Goal: Task Accomplishment & Management: Use online tool/utility

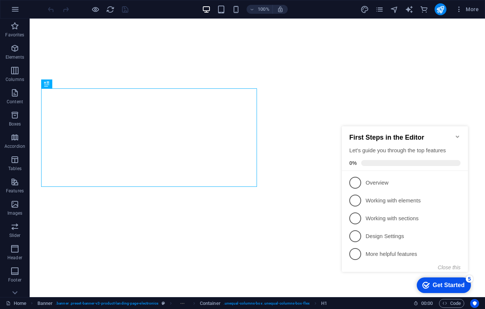
click at [459, 133] on icon "Minimize checklist" at bounding box center [458, 136] width 6 height 6
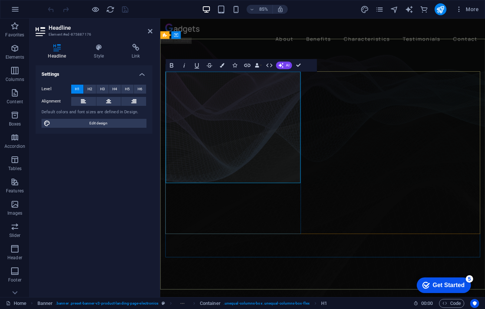
drag, startPoint x: 217, startPoint y: 150, endPoint x: 217, endPoint y: 190, distance: 39.7
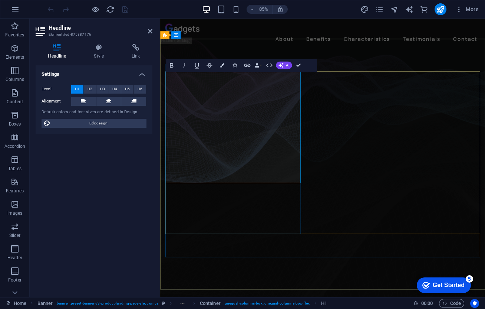
drag, startPoint x: 223, startPoint y: 132, endPoint x: 165, endPoint y: 94, distance: 69.4
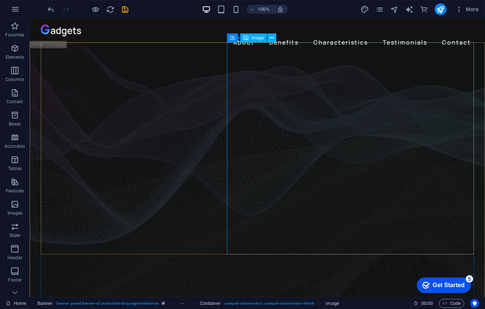
click at [251, 39] on span "Image" at bounding box center [257, 38] width 12 height 4
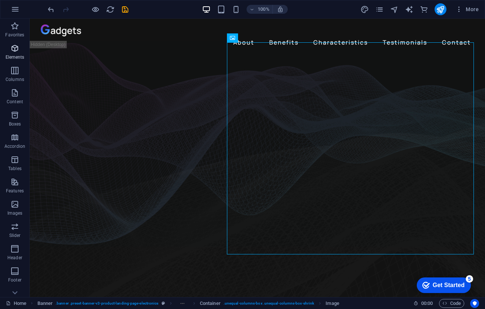
click at [15, 59] on p "Elements" at bounding box center [15, 57] width 19 height 6
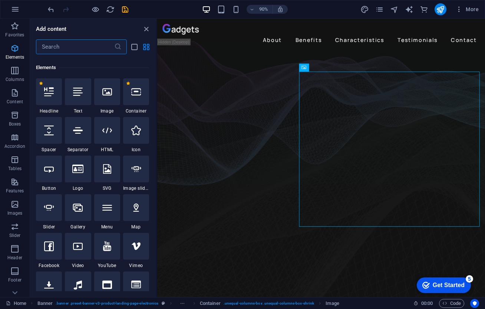
scroll to position [79, 0]
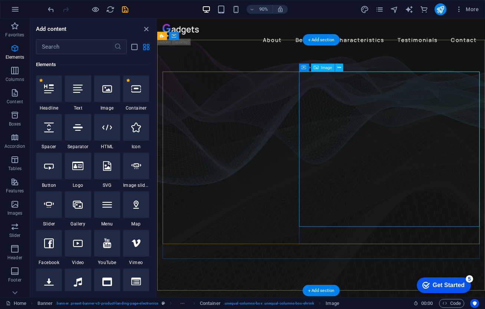
click at [337, 69] on button at bounding box center [339, 68] width 8 height 8
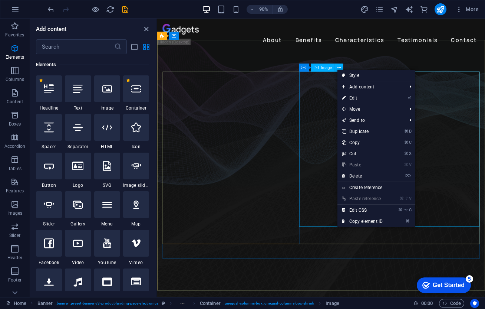
click at [320, 67] on div "Image" at bounding box center [323, 68] width 24 height 8
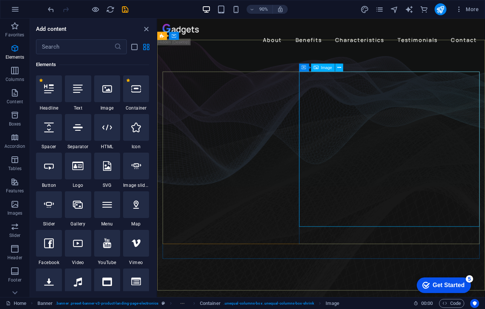
click at [320, 67] on div "Image" at bounding box center [323, 68] width 24 height 8
select select "%"
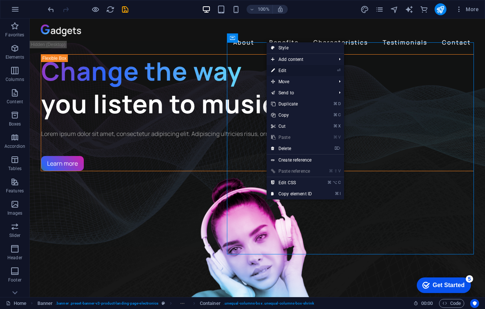
click at [281, 68] on link "⏎ Edit" at bounding box center [292, 70] width 50 height 11
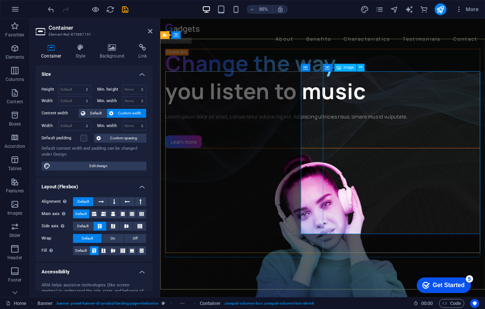
click at [360, 171] on figure "1/3" at bounding box center [351, 296] width 370 height 250
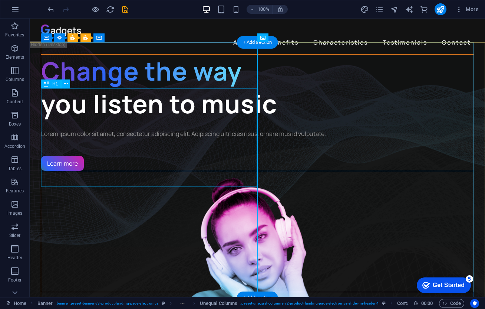
click at [198, 113] on div "Change the way you listen to music" at bounding box center [257, 88] width 432 height 66
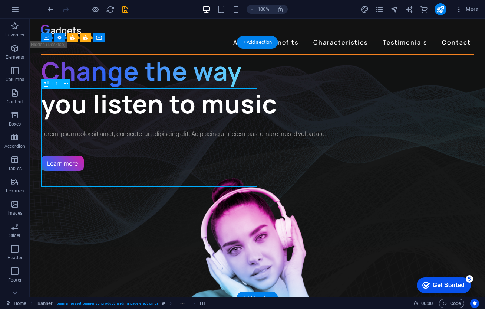
click at [198, 113] on div "Change the way you listen to music" at bounding box center [257, 88] width 432 height 66
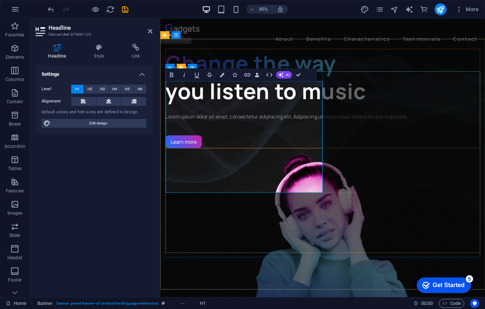
click at [205, 88] on span "Change the way" at bounding box center [266, 71] width 201 height 34
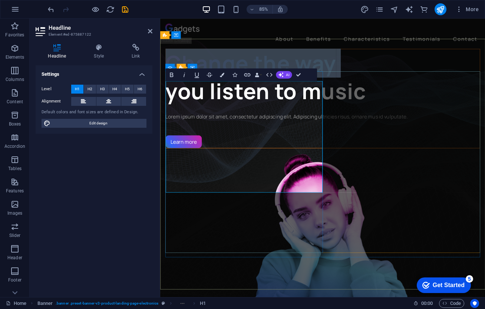
click at [205, 88] on span "Change the way" at bounding box center [266, 71] width 201 height 34
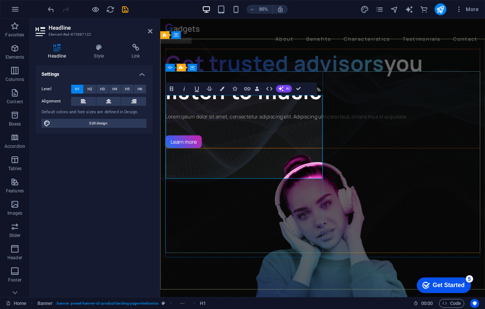
click at [287, 121] on span "you listen to music" at bounding box center [317, 87] width 303 height 67
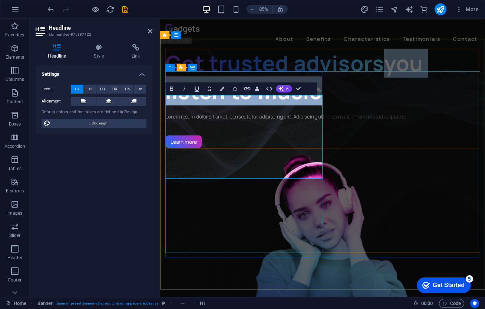
drag, startPoint x: 287, startPoint y: 151, endPoint x: 328, endPoint y: 179, distance: 50.2
click at [328, 121] on span "you listen to music" at bounding box center [317, 87] width 303 height 67
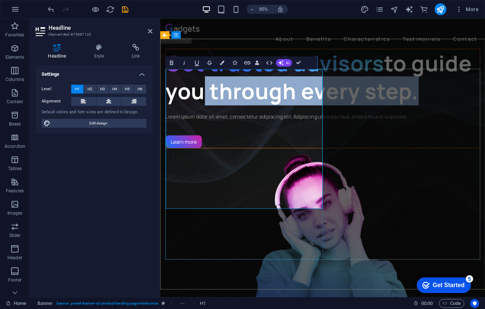
drag, startPoint x: 293, startPoint y: 172, endPoint x: 273, endPoint y: 224, distance: 56.2
click at [273, 120] on h1 "Get trusted advisors to guide you through every step." at bounding box center [351, 88] width 370 height 66
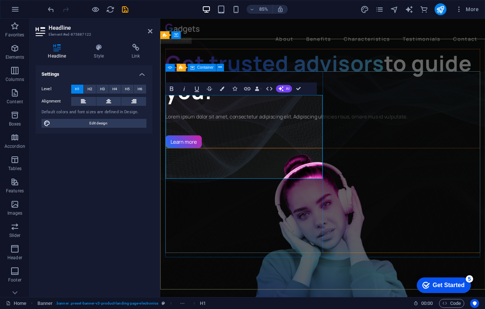
click at [296, 171] on div "Get trusted advisors to guide you. Lorem ipsum dolor sit amet, consectetur adip…" at bounding box center [351, 112] width 370 height 117
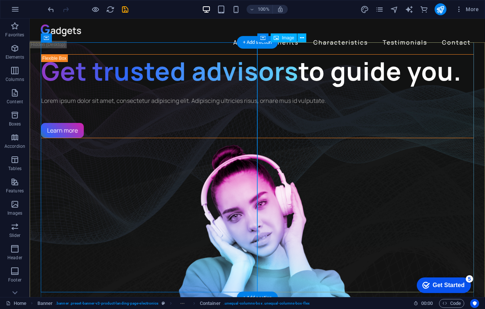
click at [318, 181] on figure "1/3" at bounding box center [257, 263] width 433 height 250
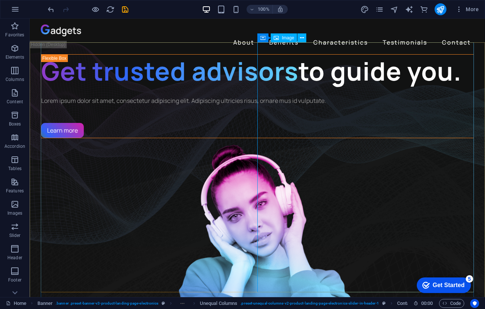
click at [300, 38] on icon at bounding box center [302, 38] width 4 height 8
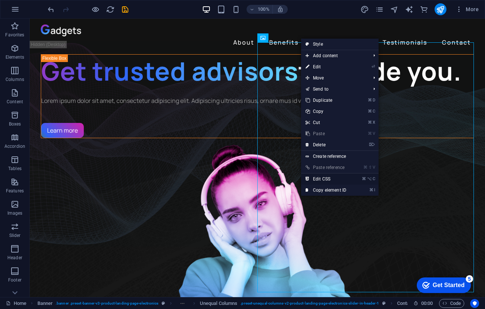
click at [317, 179] on link "⌘ ⌥ C Edit CSS" at bounding box center [326, 178] width 50 height 11
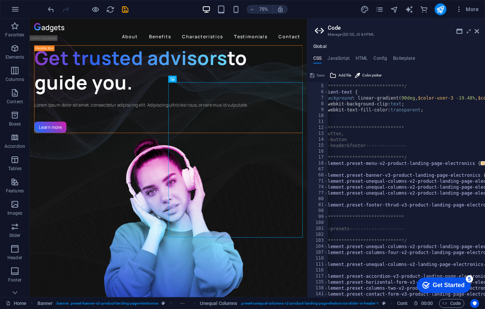
scroll to position [0, 0]
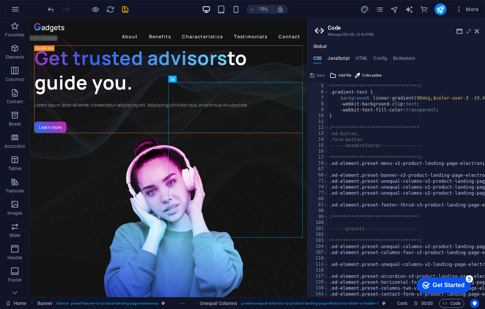
click at [345, 56] on h4 "JavaScript" at bounding box center [338, 60] width 22 height 8
type textarea "/* JS for preset "Menu V2" */"
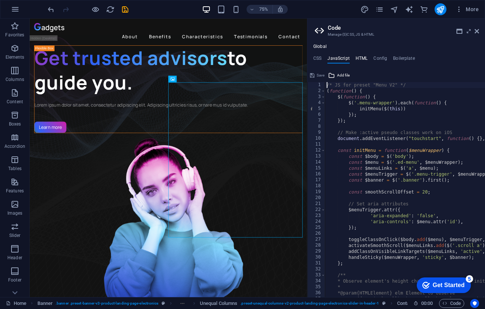
click at [360, 56] on h4 "HTML" at bounding box center [362, 60] width 12 height 8
type textarea "<a href="#main-content" class="wv-link-content button">Skip to main content</a>"
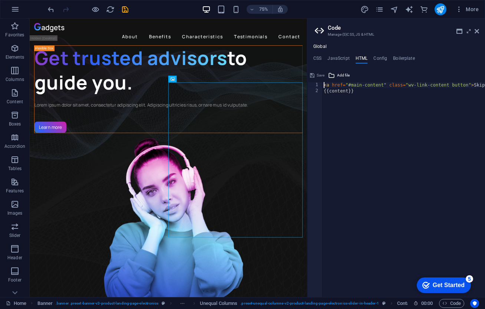
scroll to position [0, 55]
click at [387, 53] on div "**********" at bounding box center [396, 170] width 178 height 253
click at [387, 55] on div "**********" at bounding box center [396, 170] width 178 height 253
click at [386, 56] on ul "CSS JavaScript HTML Config Boilerplate" at bounding box center [396, 60] width 178 height 8
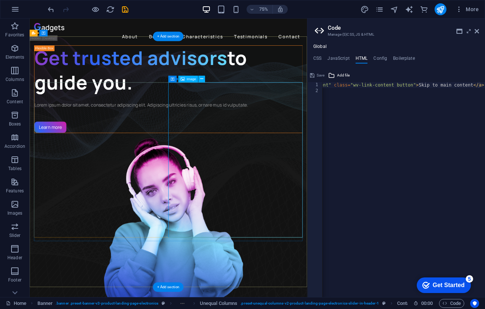
click at [336, 171] on figure "1/3" at bounding box center [215, 296] width 358 height 250
click at [478, 29] on icon at bounding box center [477, 31] width 4 height 6
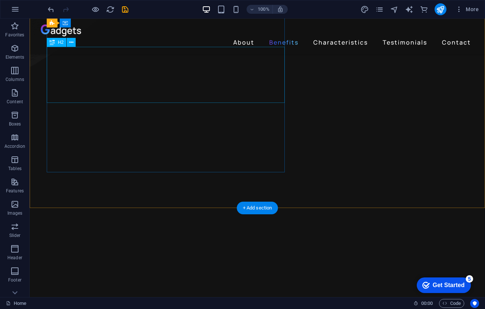
scroll to position [0, 0]
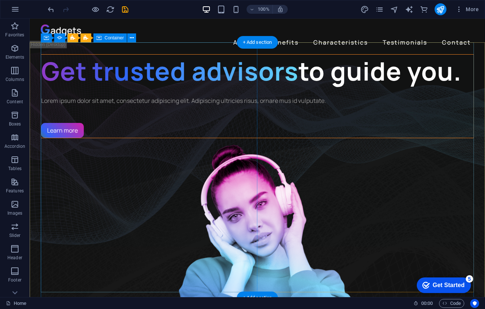
click at [46, 57] on div "Get trusted advisors to guide you. Lorem ipsum dolor sit amet, consectetur adip…" at bounding box center [257, 96] width 433 height 84
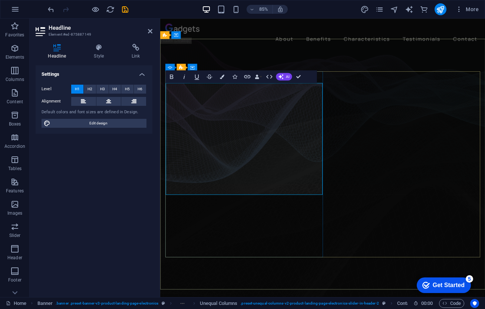
drag, startPoint x: 207, startPoint y: 174, endPoint x: 199, endPoint y: 125, distance: 50.2
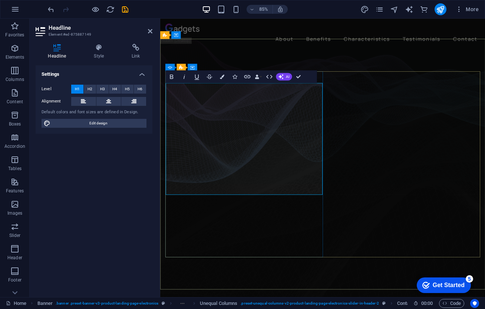
drag, startPoint x: 218, startPoint y: 181, endPoint x: 174, endPoint y: 118, distance: 76.6
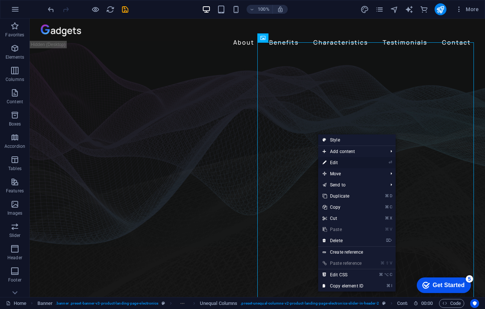
click at [337, 161] on link "⏎ Edit" at bounding box center [343, 162] width 50 height 11
select select "%"
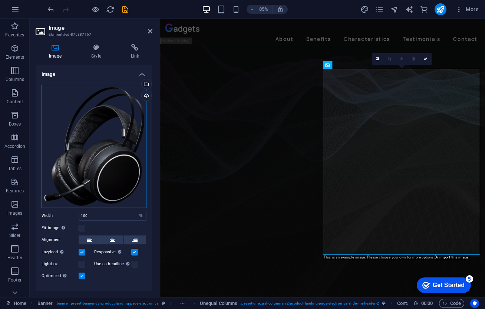
click at [98, 159] on div "Drag files here, click to choose files or select files from Files or our free s…" at bounding box center [94, 146] width 105 height 123
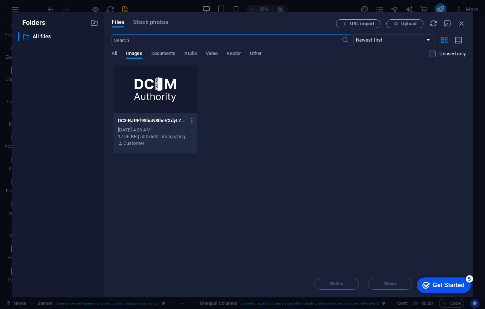
click at [168, 94] on div at bounding box center [155, 89] width 84 height 48
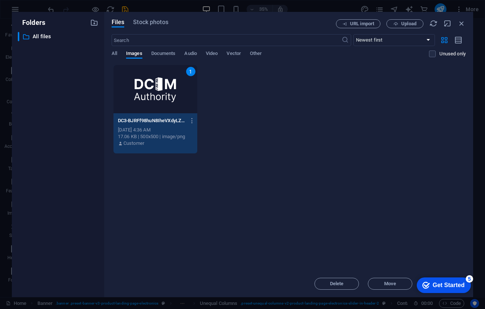
click at [433, 288] on div "checkmark Get Started 5" at bounding box center [444, 285] width 54 height 16
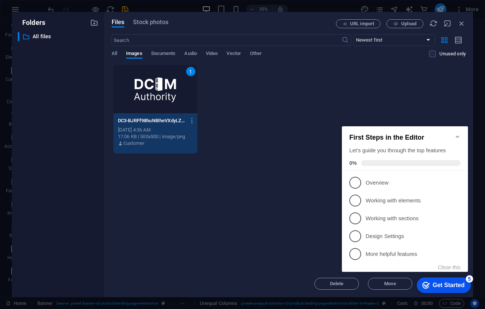
click at [433, 288] on div "checkmark Get Started 5" at bounding box center [444, 285] width 54 height 16
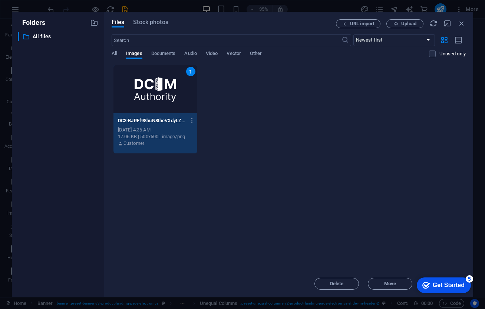
click at [483, 271] on div "Folders ​ All files All files Files Stock photos URL import Upload ​ Newest fir…" at bounding box center [242, 154] width 485 height 309
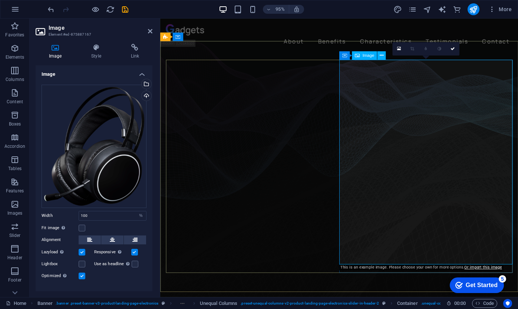
click at [101, 169] on div "Drag files here, click to choose files or select files from Files or our free s…" at bounding box center [94, 146] width 105 height 123
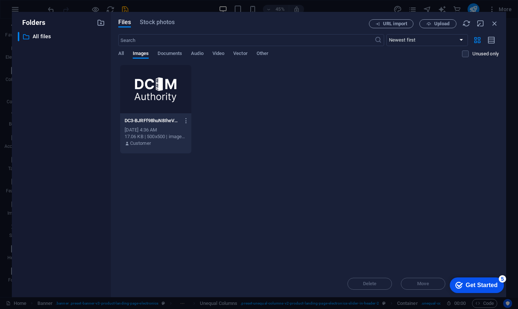
click at [484, 287] on div "Get Started" at bounding box center [482, 284] width 32 height 7
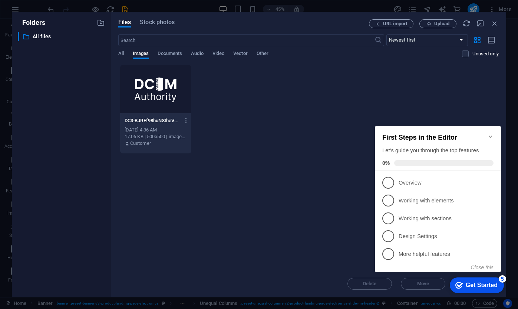
click at [485, 135] on icon "Minimize checklist" at bounding box center [491, 136] width 6 height 6
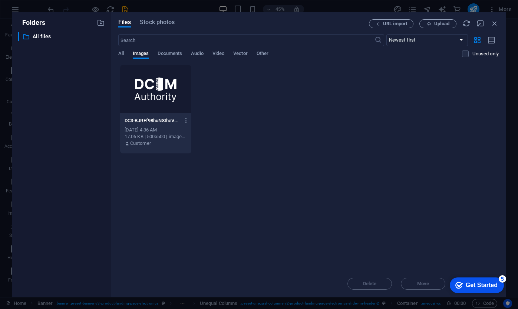
click at [181, 107] on div at bounding box center [155, 89] width 71 height 48
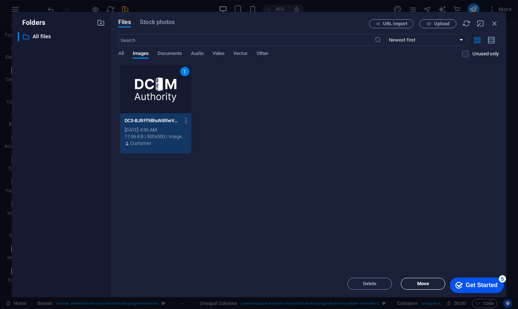
click at [432, 283] on span "Move" at bounding box center [423, 283] width 38 height 4
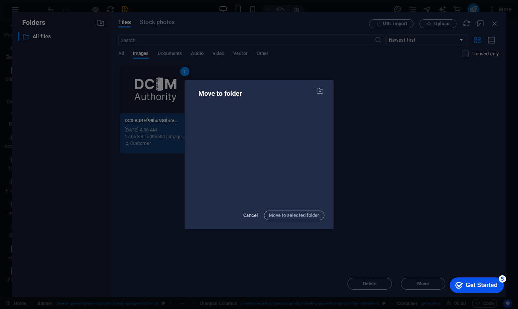
click at [249, 218] on span "Cancel" at bounding box center [250, 215] width 15 height 9
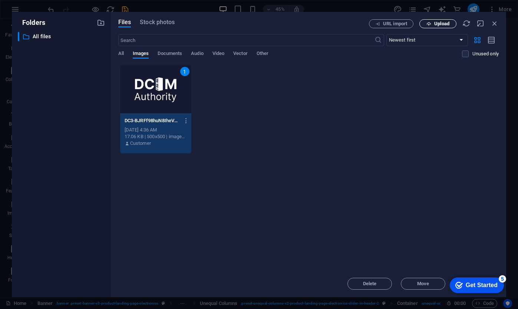
click at [428, 24] on icon "button" at bounding box center [428, 24] width 5 height 5
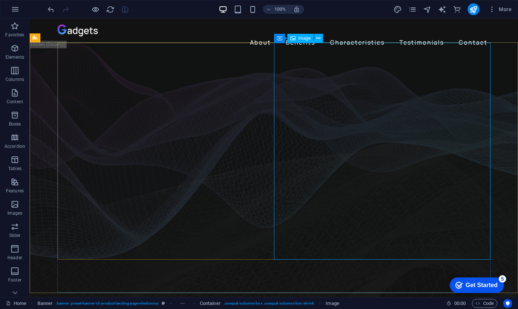
click at [301, 38] on span "Image" at bounding box center [305, 38] width 12 height 4
click at [279, 40] on icon at bounding box center [279, 38] width 5 height 9
click at [282, 39] on icon at bounding box center [279, 38] width 5 height 9
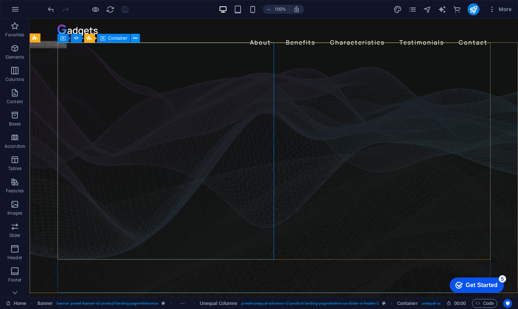
click at [133, 40] on icon at bounding box center [135, 38] width 4 height 8
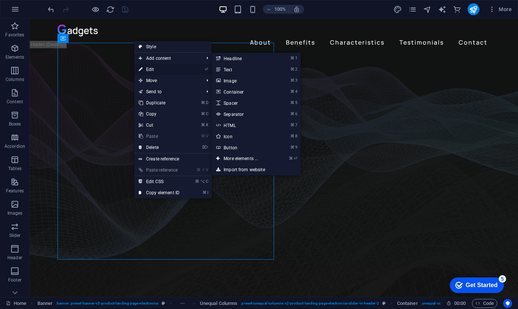
click at [144, 66] on link "⏎ Edit" at bounding box center [159, 69] width 50 height 11
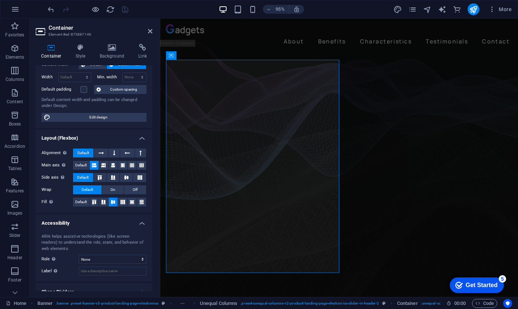
scroll to position [75, 0]
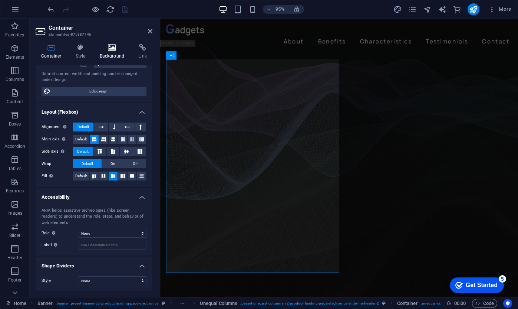
click at [118, 52] on h4 "Background" at bounding box center [113, 52] width 39 height 16
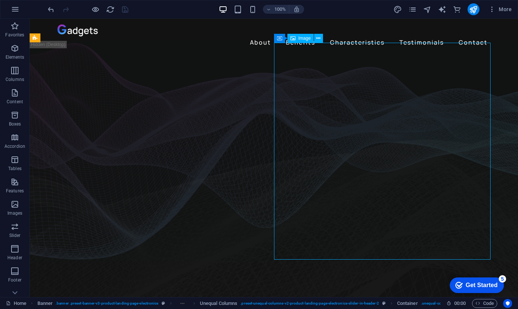
click at [280, 38] on icon at bounding box center [279, 38] width 5 height 9
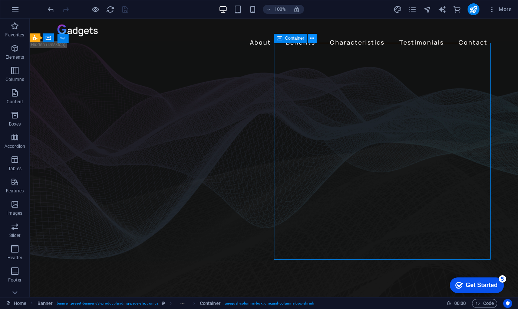
click at [310, 39] on icon at bounding box center [312, 38] width 4 height 8
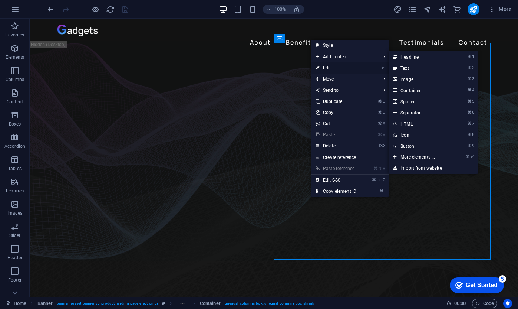
click at [332, 68] on link "⏎ Edit" at bounding box center [336, 67] width 50 height 11
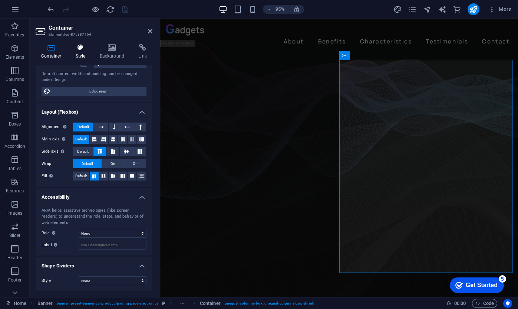
click at [81, 50] on icon at bounding box center [80, 47] width 21 height 7
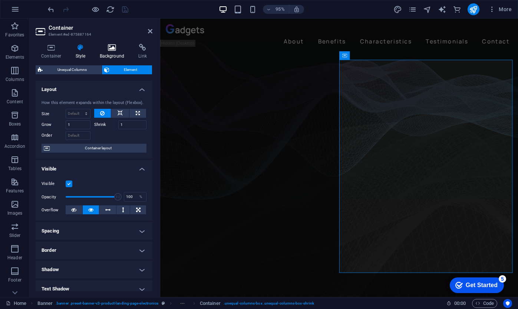
click at [115, 49] on icon at bounding box center [112, 47] width 36 height 7
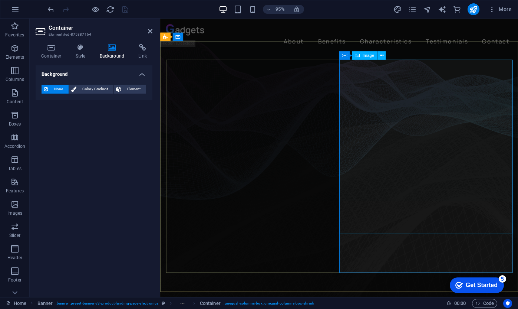
click at [370, 57] on span "Image" at bounding box center [368, 55] width 12 height 4
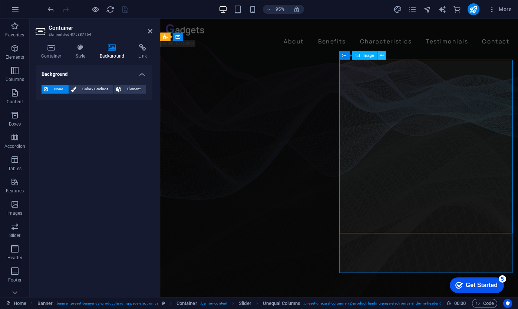
click at [381, 54] on icon at bounding box center [382, 55] width 4 height 7
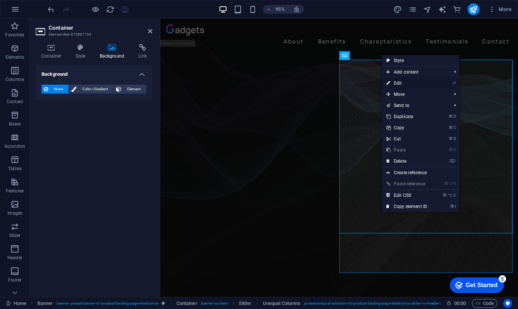
click at [400, 83] on link "⏎ Edit" at bounding box center [407, 83] width 50 height 11
select select "%"
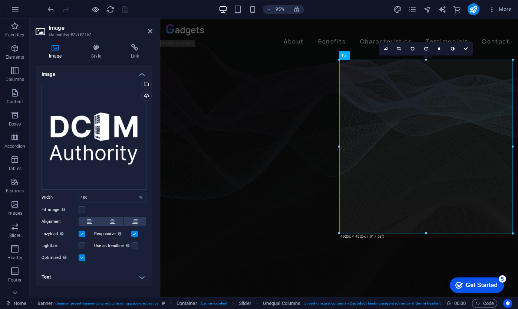
click at [143, 74] on h4 "Image" at bounding box center [94, 71] width 117 height 13
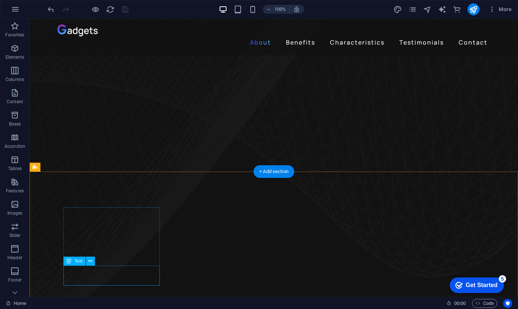
scroll to position [239, 0]
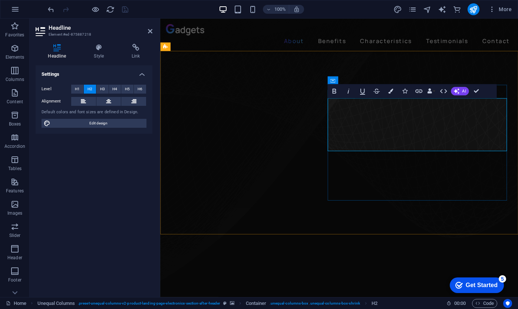
scroll to position [230, 0]
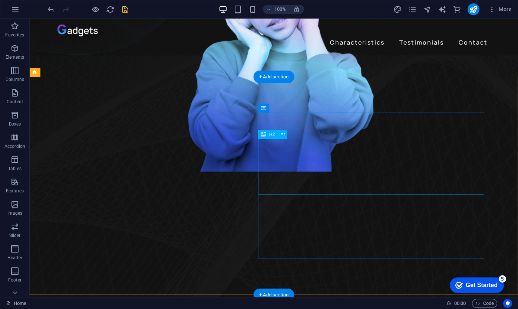
scroll to position [263, 0]
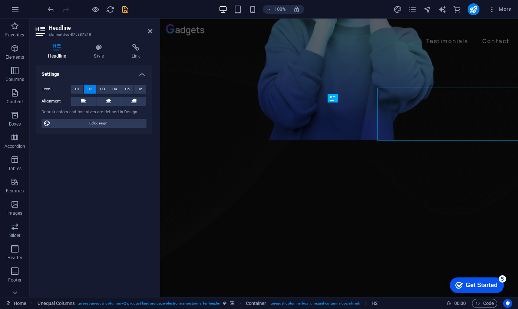
scroll to position [253, 0]
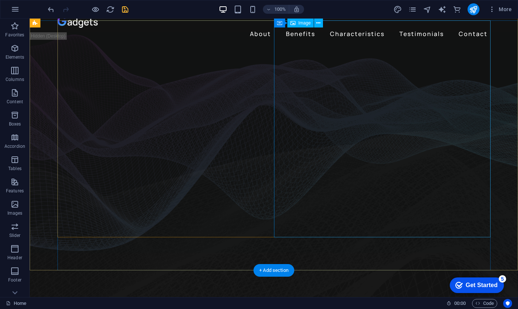
scroll to position [0, 0]
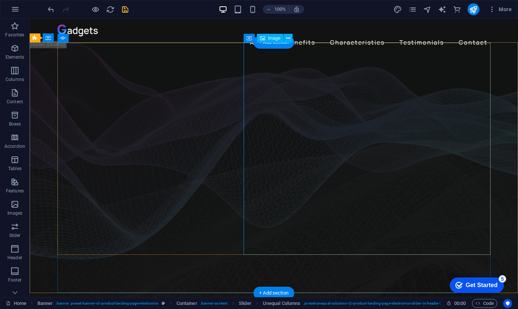
select select "%"
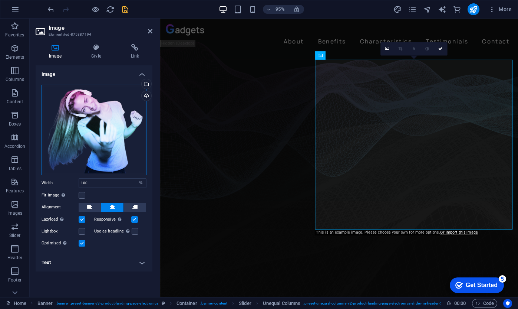
click at [113, 152] on div "Drag files here, click to choose files or select files from Files or our free s…" at bounding box center [94, 130] width 105 height 90
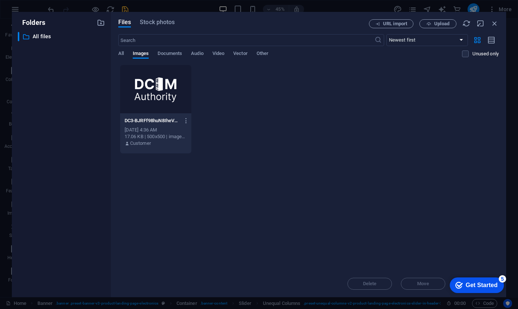
click at [149, 91] on div at bounding box center [155, 89] width 71 height 48
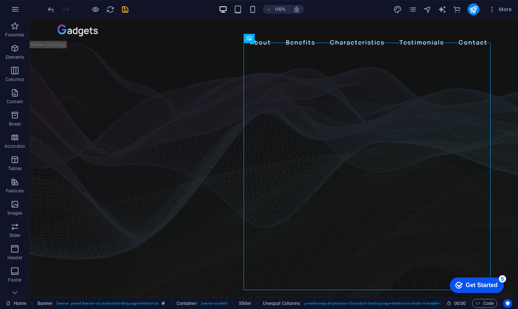
click at [127, 8] on icon "save" at bounding box center [125, 9] width 9 height 9
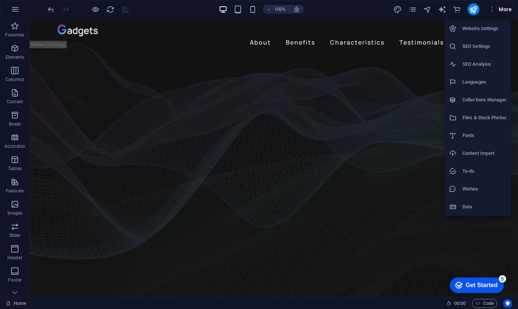
click at [485, 9] on div at bounding box center [259, 154] width 518 height 309
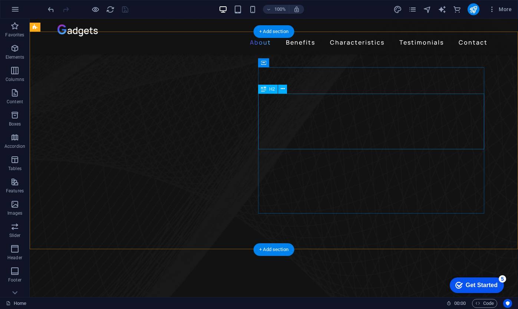
scroll to position [287, 0]
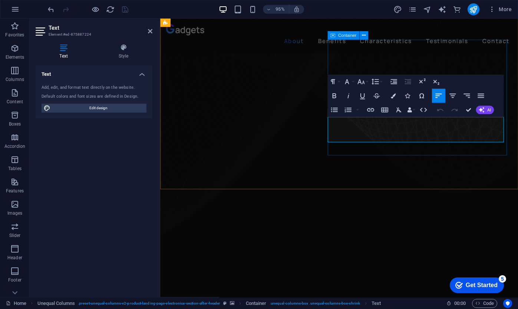
scroll to position [277, 0]
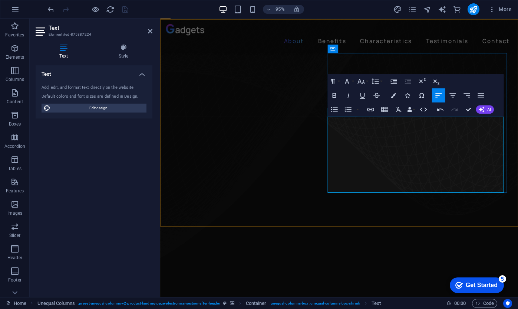
drag, startPoint x: 451, startPoint y: 144, endPoint x: 350, endPoint y: 120, distance: 104.1
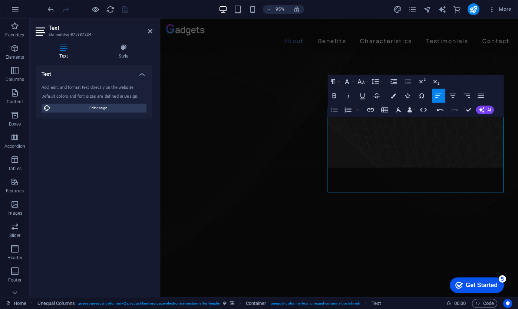
scroll to position [263, 0]
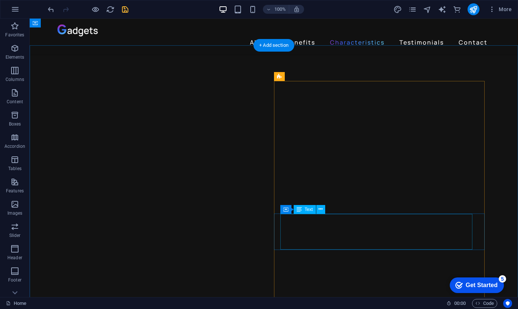
scroll to position [876, 0]
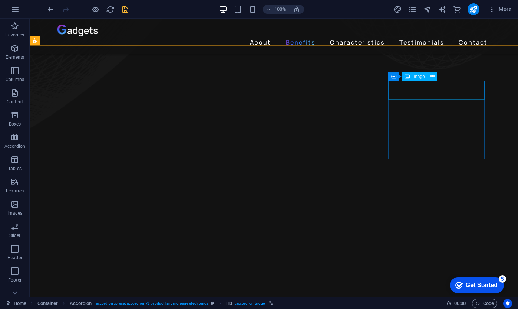
scroll to position [586, 0]
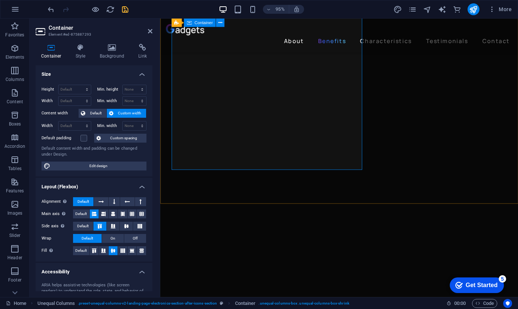
scroll to position [660, 0]
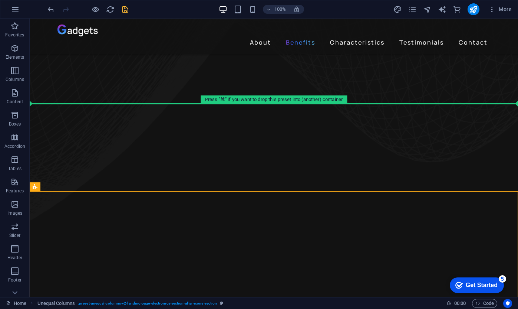
scroll to position [455, 0]
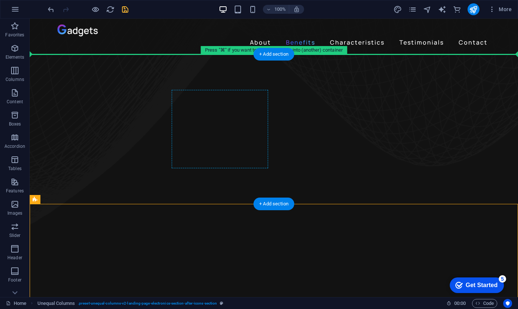
drag, startPoint x: 118, startPoint y: 67, endPoint x: 251, endPoint y: 92, distance: 135.9
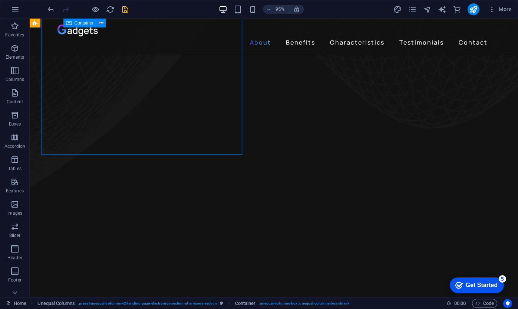
scroll to position [520, 0]
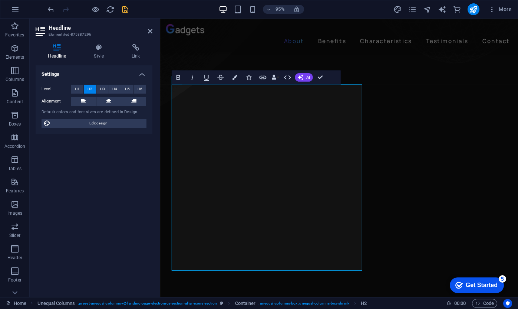
scroll to position [422, 0]
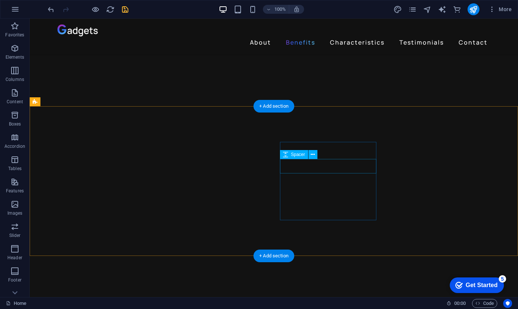
scroll to position [754, 0]
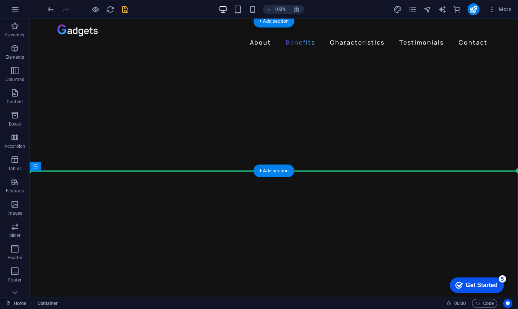
drag, startPoint x: 363, startPoint y: 179, endPoint x: 330, endPoint y: 169, distance: 33.6
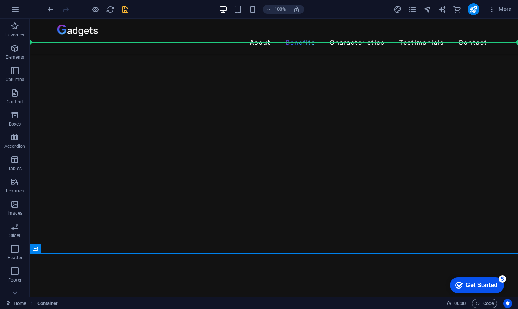
scroll to position [657, 0]
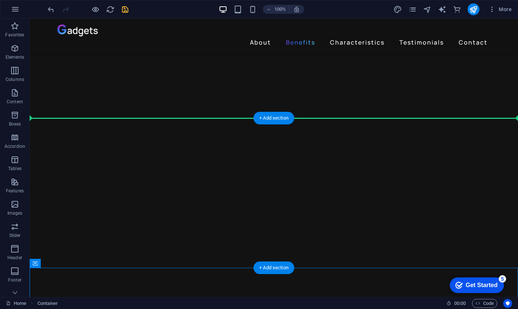
drag, startPoint x: 330, startPoint y: 180, endPoint x: 296, endPoint y: 123, distance: 66.7
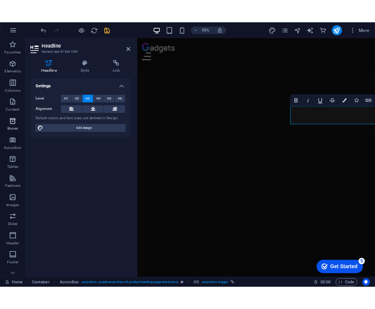
scroll to position [845, 0]
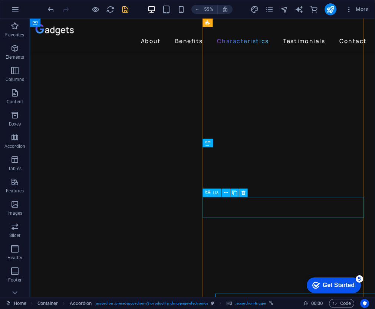
scroll to position [870, 0]
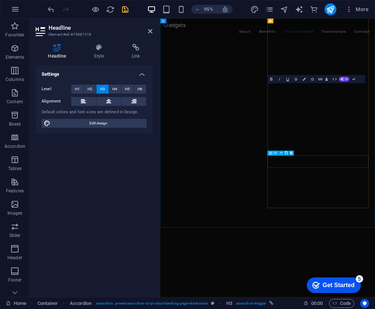
scroll to position [1042, 0]
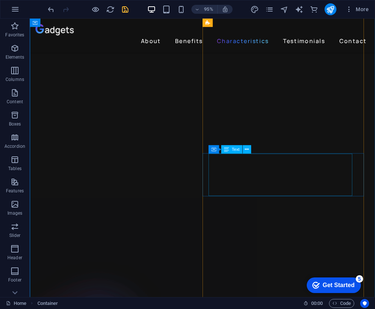
scroll to position [1158, 0]
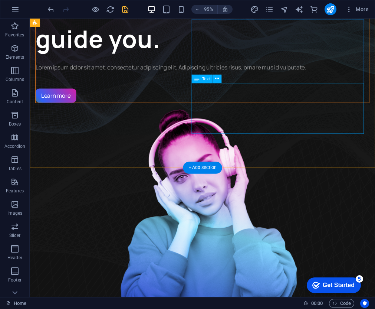
scroll to position [0, 0]
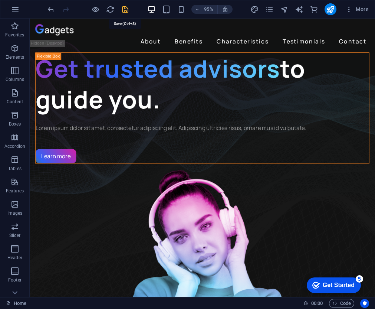
click at [123, 9] on icon "save" at bounding box center [125, 9] width 9 height 9
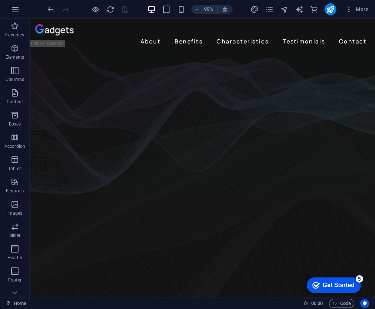
click at [329, 283] on div "Get Started" at bounding box center [339, 284] width 32 height 7
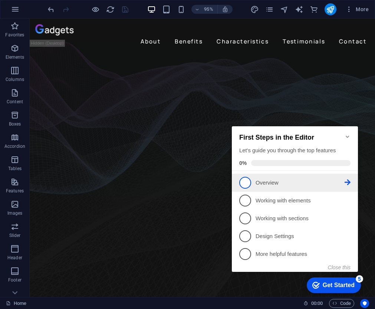
click at [288, 177] on link "1 Overview - incomplete" at bounding box center [294, 183] width 111 height 12
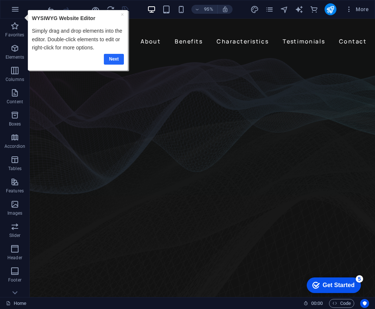
click at [114, 60] on link "Next" at bounding box center [114, 59] width 20 height 11
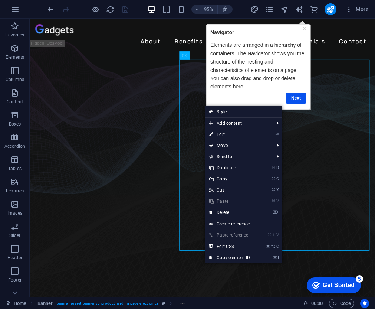
click at [231, 83] on p "Elements are arranged in a hierarchy of containers. The Navigator shows you the…" at bounding box center [258, 65] width 96 height 50
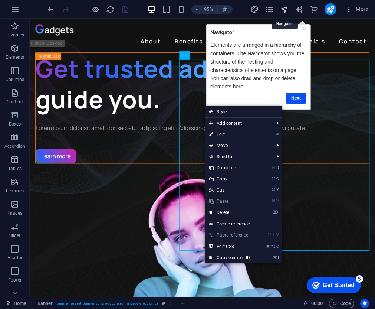
click at [286, 10] on icon "navigator" at bounding box center [284, 9] width 9 height 9
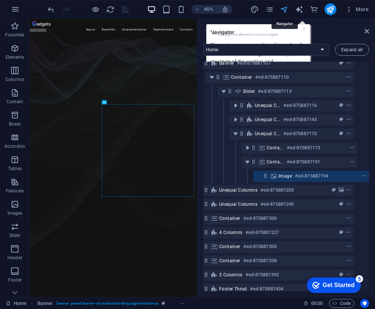
scroll to position [52, 14]
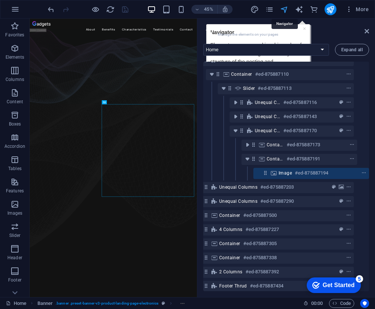
click at [286, 10] on icon "navigator" at bounding box center [284, 9] width 9 height 9
click at [361, 34] on header "Navigator Manage the elements on your pages" at bounding box center [287, 28] width 164 height 19
click at [365, 34] on icon at bounding box center [367, 31] width 4 height 6
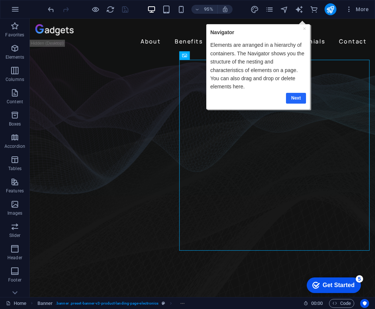
click at [293, 98] on link "Next" at bounding box center [296, 97] width 20 height 11
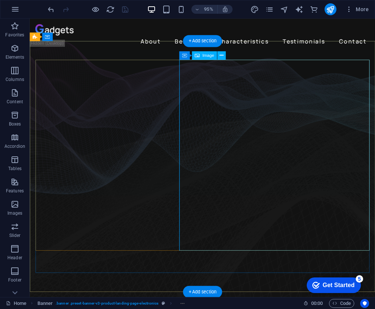
scroll to position [0, 0]
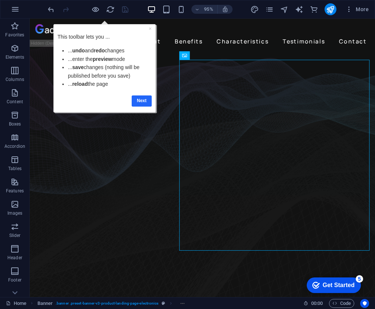
click at [143, 99] on link "Next" at bounding box center [142, 100] width 20 height 11
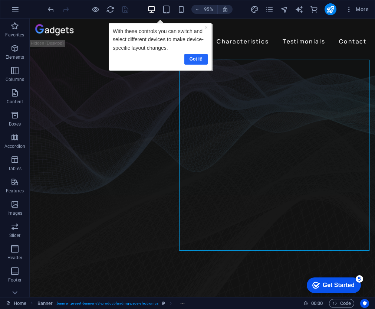
click at [192, 57] on link "Got it!" at bounding box center [195, 59] width 23 height 11
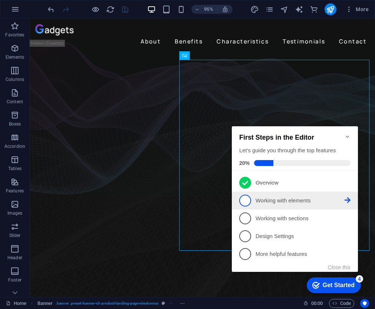
click at [313, 198] on p "Working with elements - incomplete" at bounding box center [299, 201] width 89 height 8
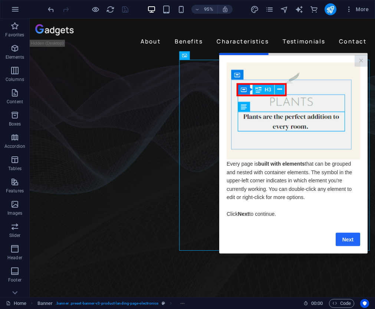
click at [338, 235] on link "Next" at bounding box center [348, 238] width 24 height 13
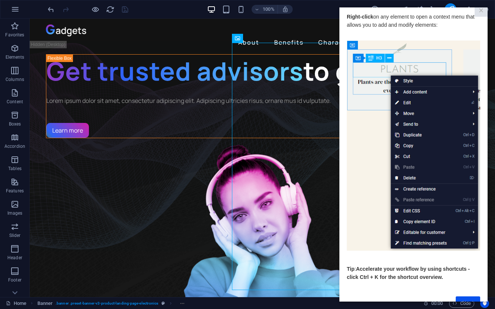
scroll to position [22, 0]
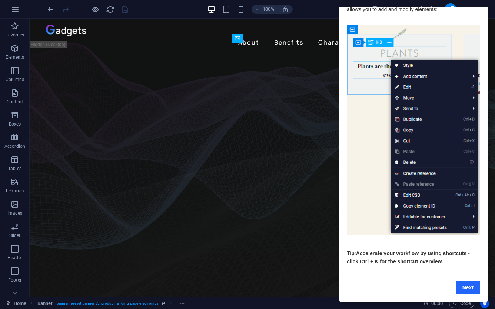
click at [463, 292] on link "Next" at bounding box center [468, 286] width 24 height 13
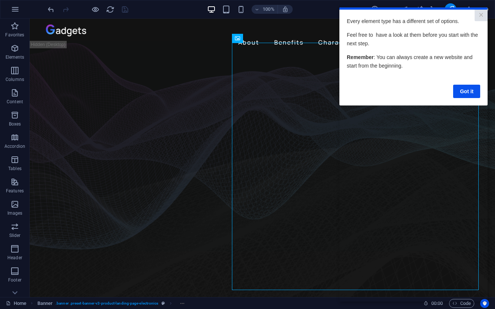
scroll to position [0, 0]
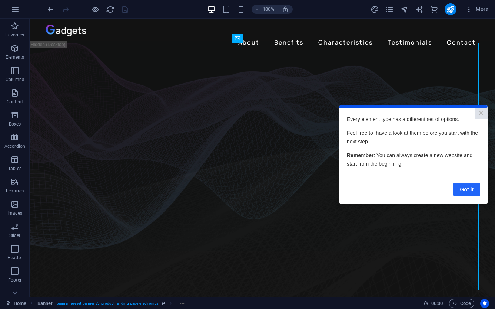
click at [468, 194] on link "Got it" at bounding box center [467, 188] width 27 height 13
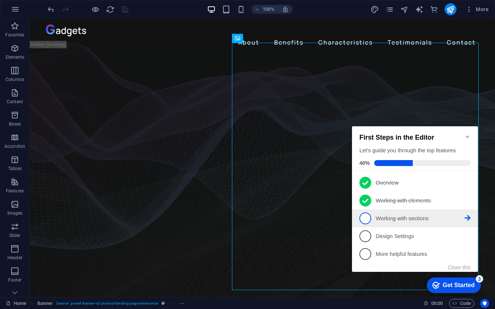
click at [468, 215] on icon at bounding box center [468, 218] width 6 height 6
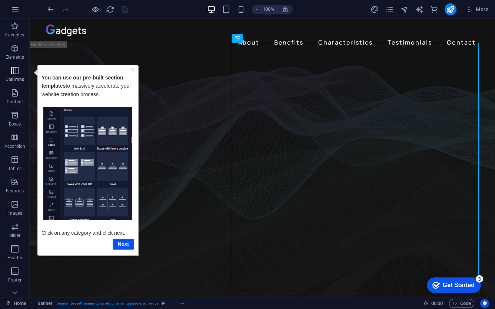
click at [20, 73] on span "Columns" at bounding box center [15, 75] width 30 height 18
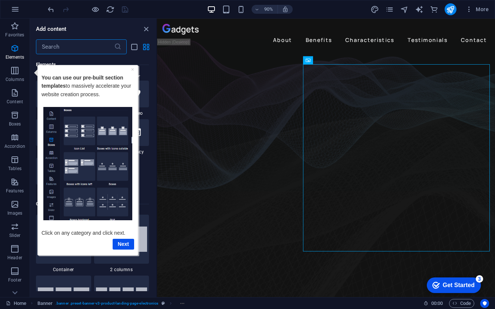
scroll to position [367, 0]
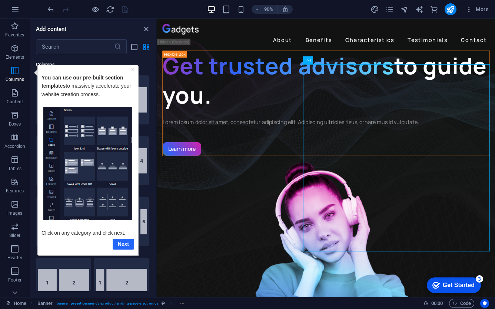
click at [120, 240] on link "Next" at bounding box center [124, 243] width 22 height 11
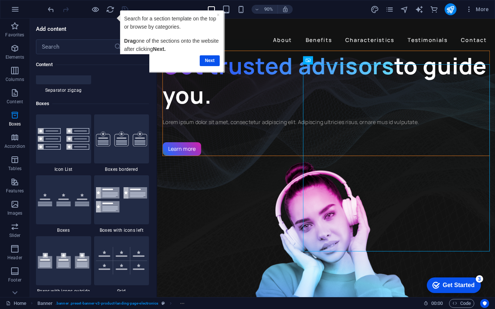
scroll to position [2083, 0]
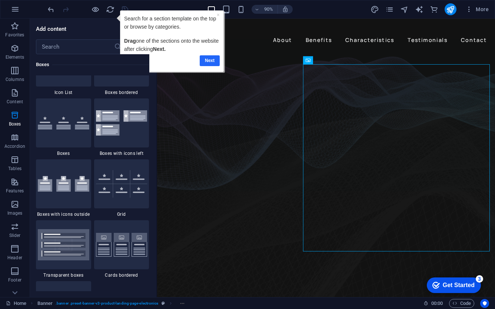
click at [200, 59] on link "Next" at bounding box center [210, 60] width 20 height 11
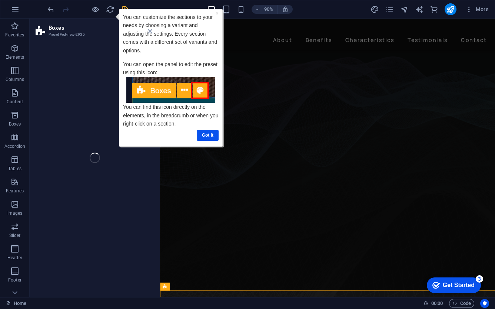
scroll to position [77, 0]
select select "rem"
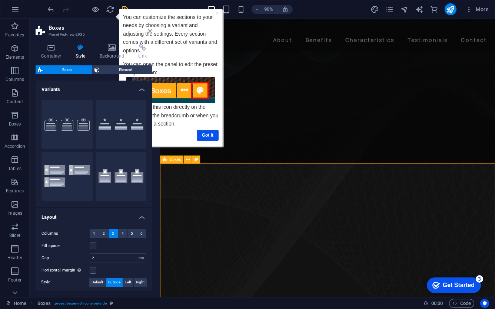
scroll to position [118, 0]
click at [150, 31] on icon at bounding box center [150, 31] width 4 height 6
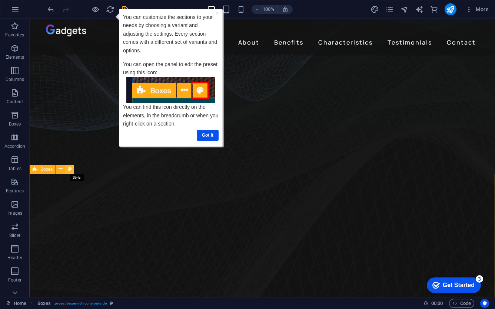
click at [67, 170] on button at bounding box center [69, 169] width 9 height 9
select select "rem"
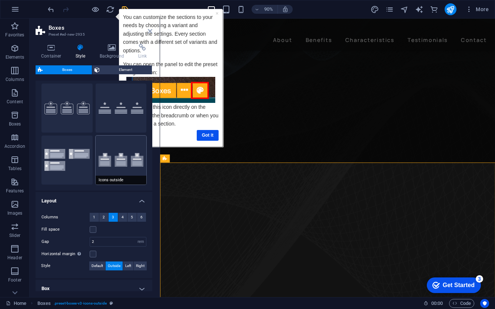
scroll to position [17, 0]
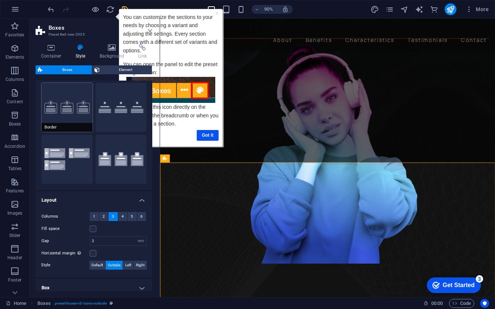
click at [84, 118] on button "Border" at bounding box center [67, 107] width 51 height 49
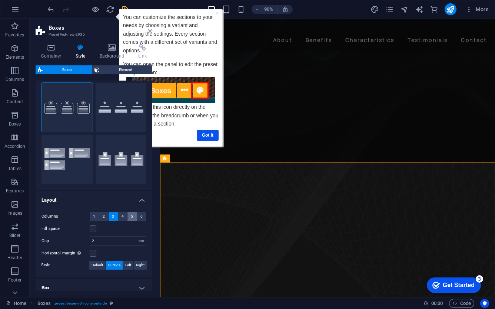
click at [129, 215] on button "5" at bounding box center [132, 216] width 9 height 9
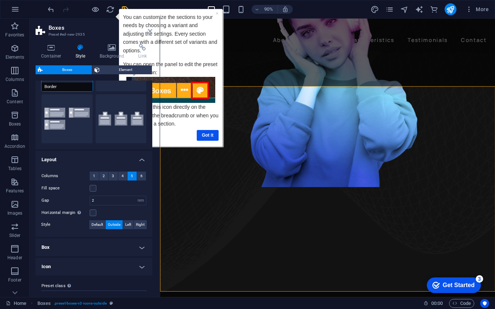
scroll to position [71, 0]
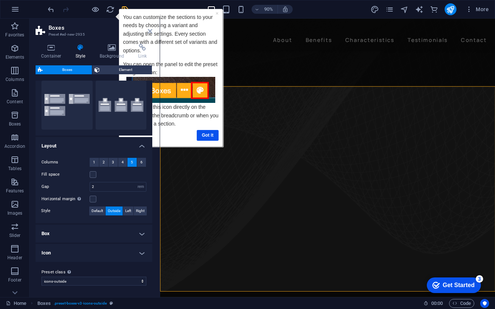
click at [125, 228] on h4 "Box" at bounding box center [94, 233] width 117 height 18
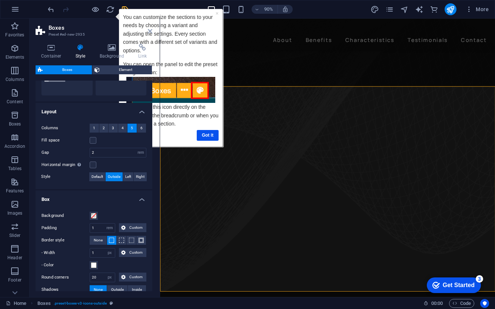
scroll to position [165, 0]
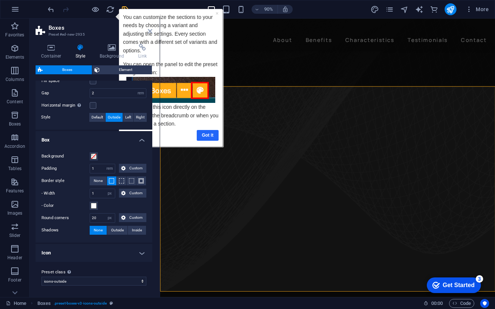
click at [209, 136] on link "Got it" at bounding box center [208, 135] width 22 height 11
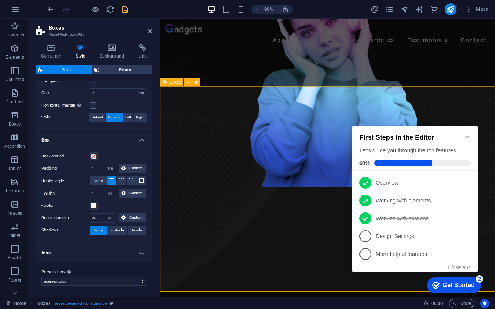
click at [188, 81] on icon at bounding box center [188, 82] width 4 height 7
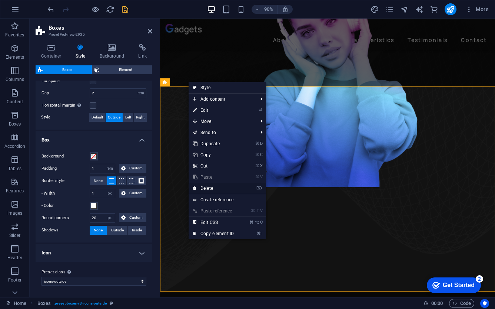
click at [223, 188] on link "⌦ Delete" at bounding box center [214, 187] width 50 height 11
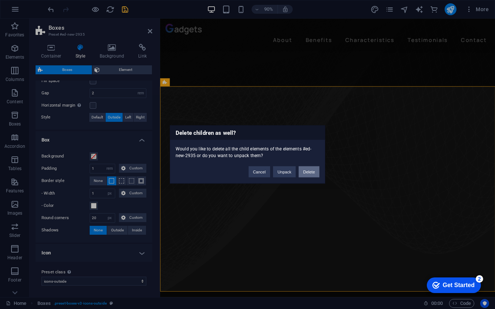
click at [306, 174] on button "Delete" at bounding box center [309, 171] width 21 height 11
